Goal: Information Seeking & Learning: Learn about a topic

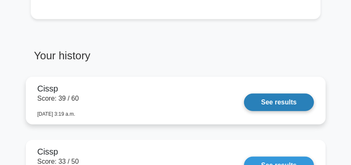
scroll to position [611, 0]
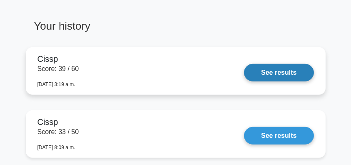
click at [286, 70] on link "See results" at bounding box center [279, 73] width 70 height 18
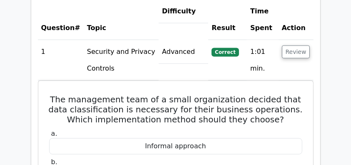
scroll to position [1167, 0]
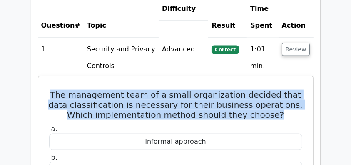
drag, startPoint x: 51, startPoint y: 54, endPoint x: 295, endPoint y: 74, distance: 245.1
click at [295, 90] on h5 "The management team of a small organization decided that data classification is…" at bounding box center [175, 105] width 255 height 30
click at [303, 90] on h5 "The management team of a small organization decided that data classification is…" at bounding box center [175, 105] width 255 height 30
drag, startPoint x: 49, startPoint y: 53, endPoint x: 297, endPoint y: 72, distance: 248.7
click at [297, 90] on h5 "The management team of a small organization decided that data classification is…" at bounding box center [175, 105] width 255 height 30
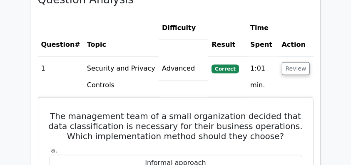
scroll to position [1139, 0]
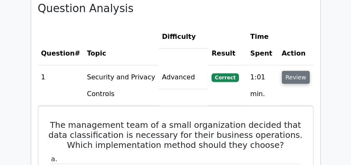
click at [299, 71] on button "Review" at bounding box center [296, 77] width 28 height 13
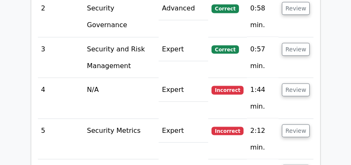
scroll to position [1445, 0]
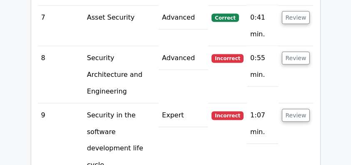
drag, startPoint x: 331, startPoint y: 73, endPoint x: 339, endPoint y: 82, distance: 12.4
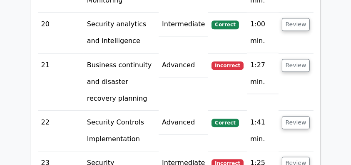
scroll to position [2029, 0]
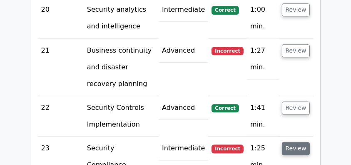
click at [299, 142] on button "Review" at bounding box center [296, 148] width 28 height 13
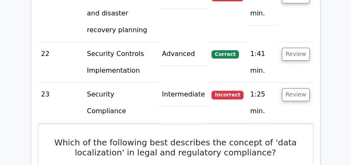
scroll to position [2056, 0]
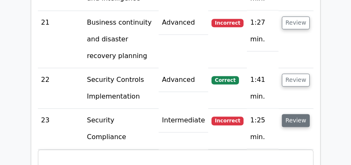
click at [298, 114] on button "Review" at bounding box center [296, 120] width 28 height 13
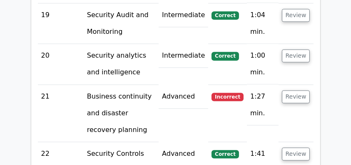
scroll to position [1973, 0]
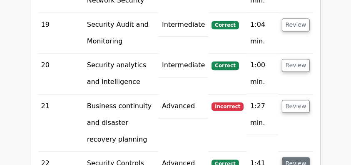
click at [298, 157] on button "Review" at bounding box center [296, 163] width 28 height 13
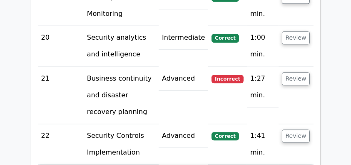
scroll to position [2001, 0]
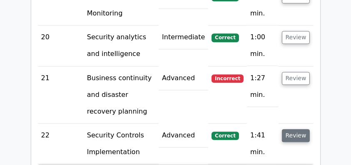
click at [296, 129] on button "Review" at bounding box center [296, 135] width 28 height 13
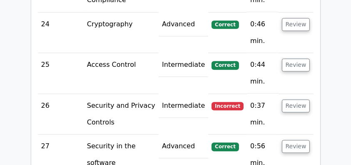
scroll to position [2223, 0]
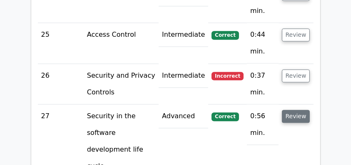
click at [300, 110] on button "Review" at bounding box center [296, 116] width 28 height 13
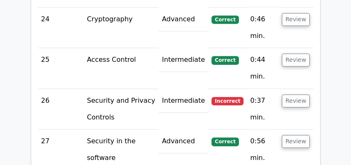
scroll to position [2195, 0]
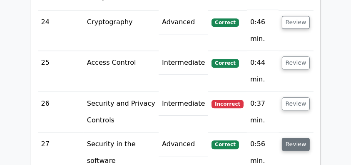
click at [297, 138] on button "Review" at bounding box center [296, 144] width 28 height 13
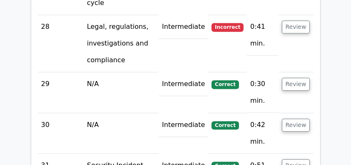
scroll to position [2390, 0]
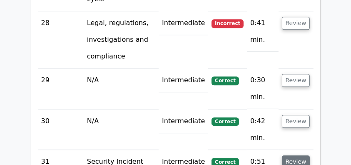
click at [301, 155] on button "Review" at bounding box center [296, 161] width 28 height 13
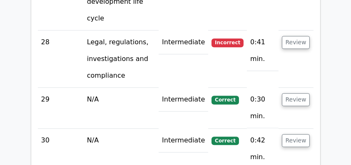
scroll to position [2362, 0]
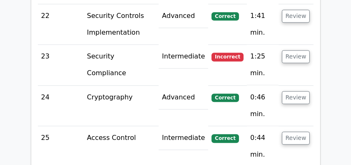
scroll to position [2084, 0]
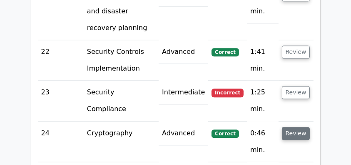
click at [304, 127] on button "Review" at bounding box center [296, 133] width 28 height 13
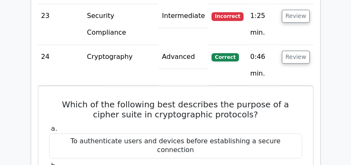
scroll to position [2195, 0]
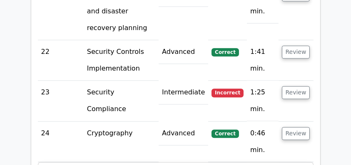
scroll to position [2056, 0]
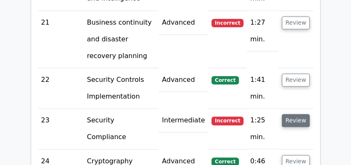
click at [291, 114] on button "Review" at bounding box center [296, 120] width 28 height 13
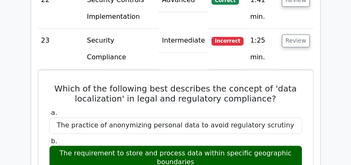
scroll to position [2140, 0]
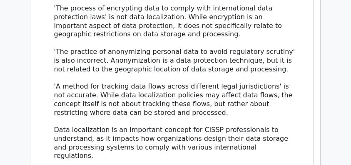
scroll to position [2585, 0]
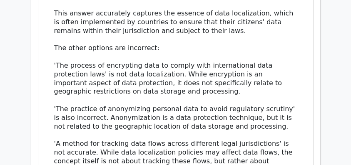
scroll to position [2418, 0]
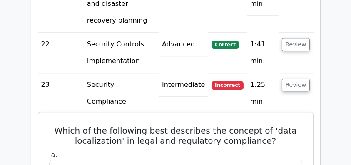
scroll to position [2112, 0]
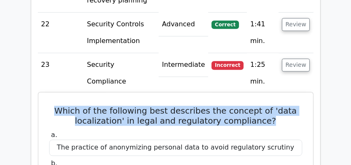
drag, startPoint x: 56, startPoint y: 21, endPoint x: 297, endPoint y: 33, distance: 240.9
click at [297, 105] on h5 "Which of the following best describes the concept of 'data localization' in leg…" at bounding box center [175, 115] width 255 height 20
click at [280, 105] on h5 "Which of the following best describes the concept of 'data localization' in leg…" at bounding box center [175, 115] width 255 height 20
drag, startPoint x: 281, startPoint y: 31, endPoint x: 56, endPoint y: 21, distance: 225.7
click at [56, 105] on h5 "Which of the following best describes the concept of 'data localization' in leg…" at bounding box center [175, 115] width 255 height 20
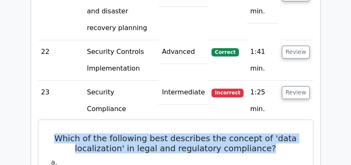
scroll to position [2056, 0]
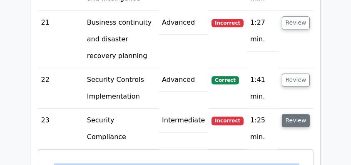
click at [298, 114] on button "Review" at bounding box center [296, 120] width 28 height 13
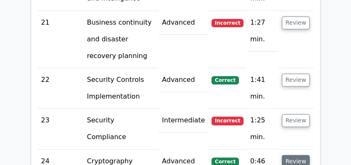
click at [293, 155] on button "Review" at bounding box center [296, 161] width 28 height 13
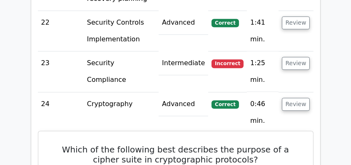
scroll to position [2112, 0]
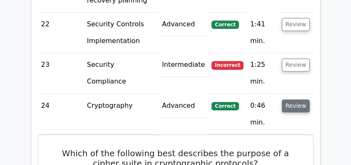
click at [305, 99] on button "Review" at bounding box center [296, 105] width 28 height 13
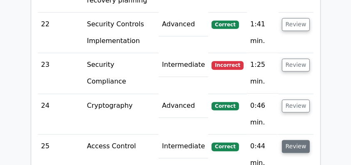
click at [297, 140] on button "Review" at bounding box center [296, 146] width 28 height 13
click at [292, 140] on button "Review" at bounding box center [296, 146] width 28 height 13
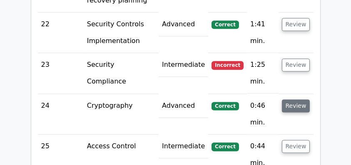
click at [297, 99] on button "Review" at bounding box center [296, 105] width 28 height 13
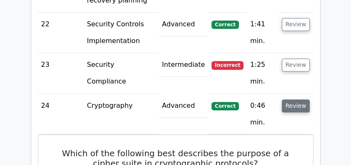
click at [297, 99] on button "Review" at bounding box center [296, 105] width 28 height 13
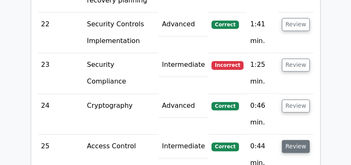
click at [292, 140] on button "Review" at bounding box center [296, 146] width 28 height 13
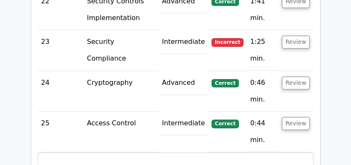
scroll to position [2168, 0]
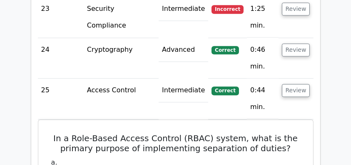
drag, startPoint x: 55, startPoint y: 45, endPoint x: 315, endPoint y: 129, distance: 273.0
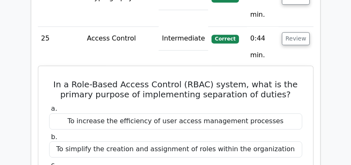
scroll to position [2223, 0]
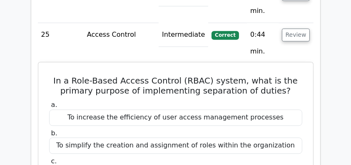
drag, startPoint x: 293, startPoint y: 112, endPoint x: 44, endPoint y: 21, distance: 264.4
click at [44, 99] on div "a. To increase the efficiency of user access management processes b. To simplif…" at bounding box center [175, 159] width 263 height 121
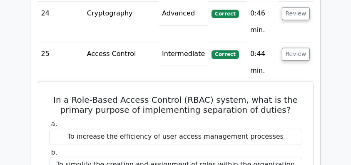
scroll to position [2195, 0]
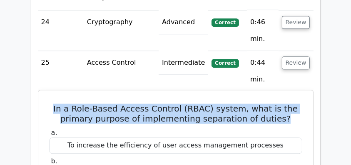
drag, startPoint x: 55, startPoint y: 19, endPoint x: 300, endPoint y: 27, distance: 244.8
click at [300, 103] on h5 "In a Role-Based Access Control (RBAC) system, what is the primary purpose of im…" at bounding box center [175, 113] width 255 height 20
drag, startPoint x: 292, startPoint y: 28, endPoint x: 58, endPoint y: 21, distance: 234.4
click at [58, 103] on h5 "In a Role-Based Access Control (RBAC) system, what is the primary purpose of im…" at bounding box center [175, 113] width 255 height 20
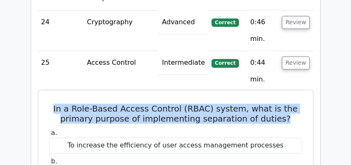
click at [61, 103] on h5 "In a Role-Based Access Control (RBAC) system, what is the primary purpose of im…" at bounding box center [175, 113] width 255 height 20
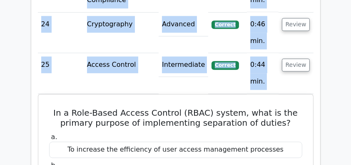
scroll to position [0, 5]
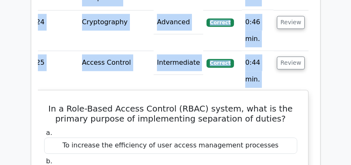
drag, startPoint x: 53, startPoint y: 18, endPoint x: 300, endPoint y: 135, distance: 273.2
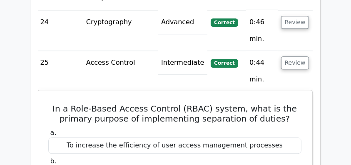
scroll to position [0, 0]
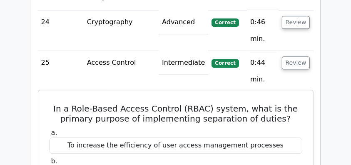
drag, startPoint x: 302, startPoint y: 138, endPoint x: 48, endPoint y: 18, distance: 280.7
click at [48, 103] on h5 "In a Role-Based Access Control (RBAC) system, what is the primary purpose of im…" at bounding box center [175, 113] width 255 height 20
drag, startPoint x: 50, startPoint y: 17, endPoint x: 308, endPoint y: 137, distance: 285.0
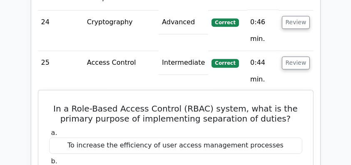
drag, startPoint x: 309, startPoint y: 138, endPoint x: 44, endPoint y: 17, distance: 291.4
drag, startPoint x: 47, startPoint y: 17, endPoint x: 305, endPoint y: 134, distance: 283.4
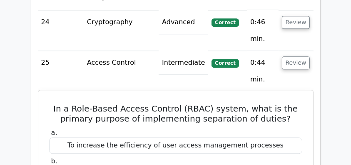
drag, startPoint x: 308, startPoint y: 135, endPoint x: 44, endPoint y: 18, distance: 289.1
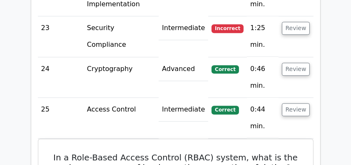
scroll to position [2140, 0]
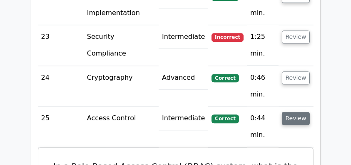
click at [297, 112] on button "Review" at bounding box center [296, 118] width 28 height 13
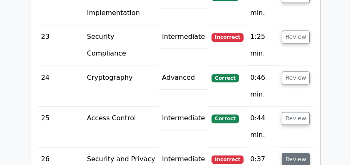
click at [298, 153] on button "Review" at bounding box center [296, 159] width 28 height 13
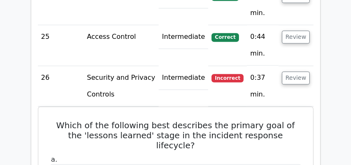
scroll to position [2234, 0]
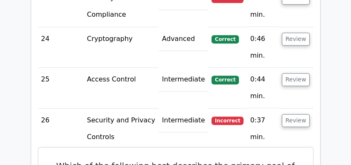
scroll to position [2207, 0]
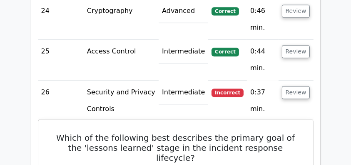
drag, startPoint x: 45, startPoint y: 43, endPoint x: 269, endPoint y: 139, distance: 244.1
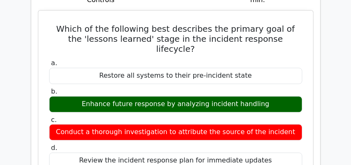
scroll to position [2318, 0]
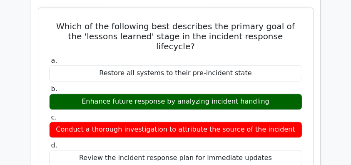
copy div "Which of the following best describes the primary goal of the 'lessons learned'…"
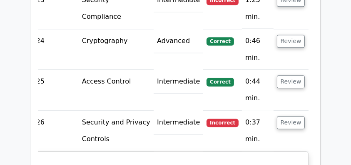
scroll to position [0, 0]
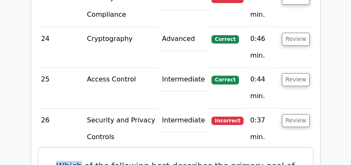
drag, startPoint x: 50, startPoint y: 77, endPoint x: 76, endPoint y: 76, distance: 25.8
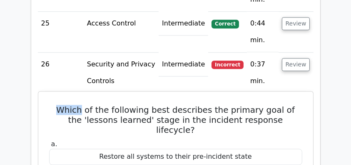
scroll to position [2207, 0]
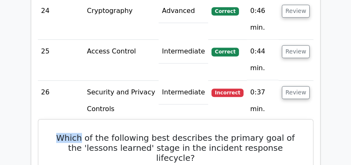
click at [61, 133] on h5 "Which of the following best describes the primary goal of the 'lessons learned'…" at bounding box center [175, 148] width 255 height 30
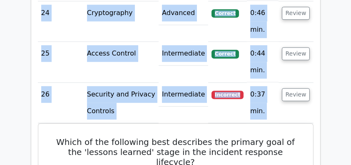
scroll to position [0, 5]
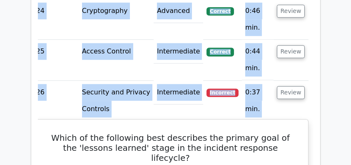
drag, startPoint x: 52, startPoint y: 46, endPoint x: 307, endPoint y: 108, distance: 262.3
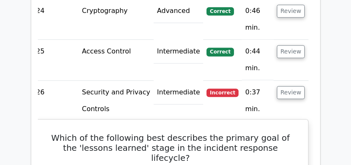
scroll to position [2234, 0]
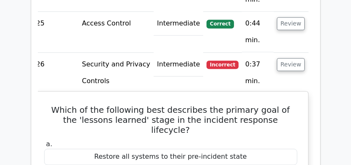
click at [302, 140] on div "a. Restore all systems to their pre-incident state" at bounding box center [170, 152] width 263 height 25
drag, startPoint x: 50, startPoint y: 20, endPoint x: 304, endPoint y: 89, distance: 262.8
drag, startPoint x: 263, startPoint y: 83, endPoint x: 45, endPoint y: 21, distance: 226.9
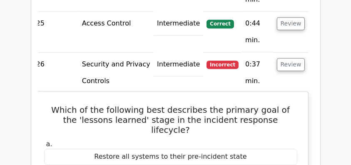
copy div "Which of the following best describes the primary goal of the 'lessons learned'…"
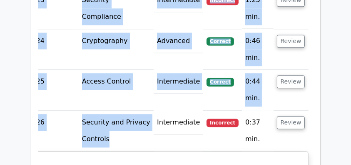
scroll to position [0, 0]
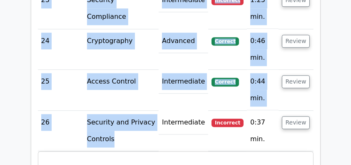
drag, startPoint x: 144, startPoint y: 46, endPoint x: 0, endPoint y: 46, distance: 143.8
click at [0, 46] on main "Go Premium CISSP Preparation Package (2025) 4537 Superior-grade CISSP practice …" at bounding box center [175, 144] width 351 height 4599
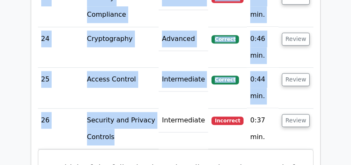
click at [38, 108] on td "26" at bounding box center [61, 128] width 46 height 40
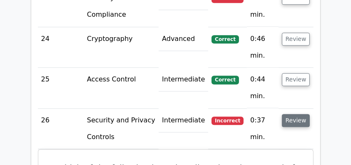
click at [296, 114] on button "Review" at bounding box center [296, 120] width 28 height 13
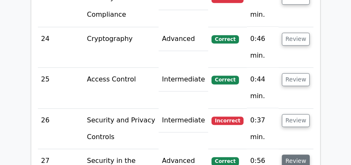
click at [293, 154] on button "Review" at bounding box center [296, 160] width 28 height 13
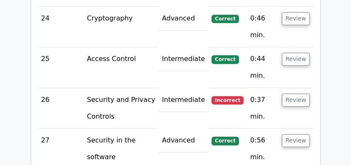
scroll to position [2207, 0]
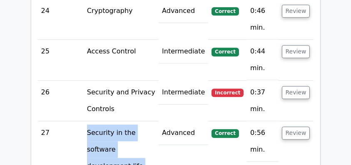
drag, startPoint x: 64, startPoint y: 39, endPoint x: 166, endPoint y: 49, distance: 102.2
click at [166, 121] on tr "27 Security in the software development life cycle Advanced [GEOGRAPHIC_DATA] 0…" at bounding box center [176, 158] width 276 height 74
click at [103, 121] on td "Security in the software development life cycle" at bounding box center [121, 158] width 75 height 74
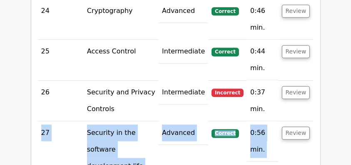
drag, startPoint x: 38, startPoint y: 41, endPoint x: 232, endPoint y: 124, distance: 210.6
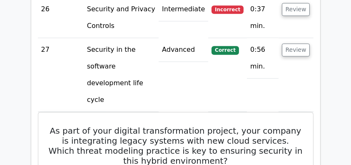
scroll to position [2290, 0]
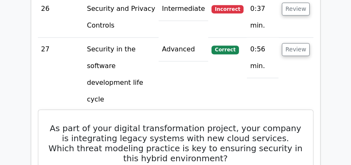
drag, startPoint x: 48, startPoint y: 2, endPoint x: 262, endPoint y: 143, distance: 256.9
copy div "As part of your digital transformation project, your company is integrating leg…"
